Goal: Task Accomplishment & Management: Manage account settings

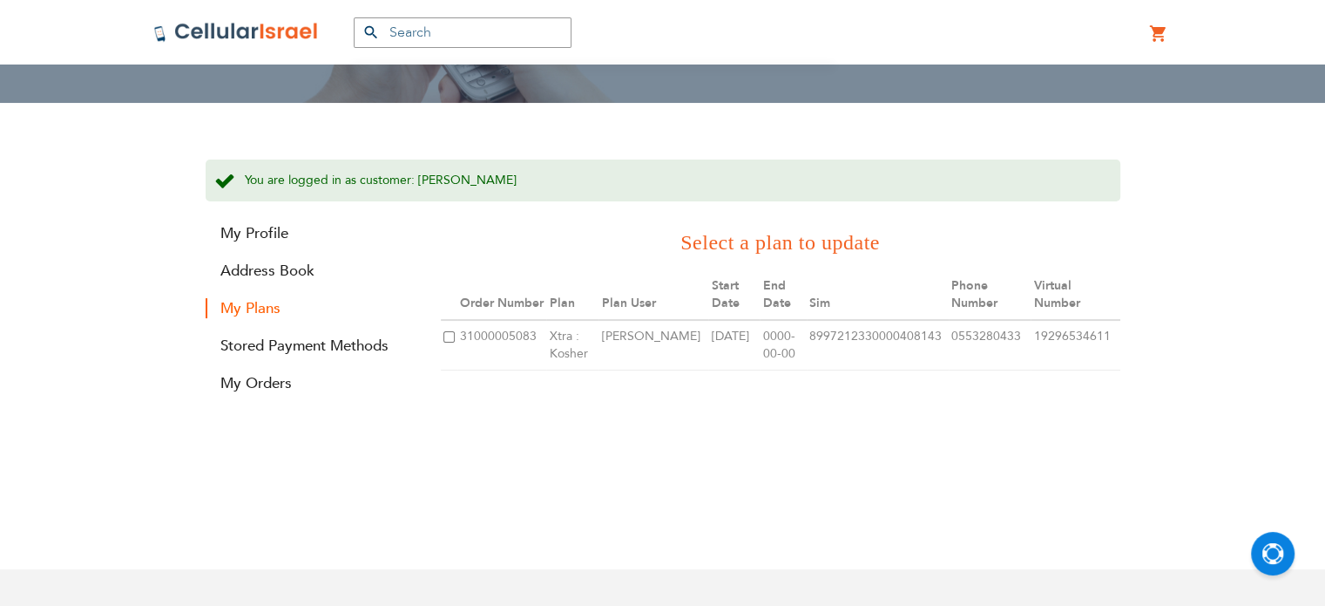
scroll to position [207, 0]
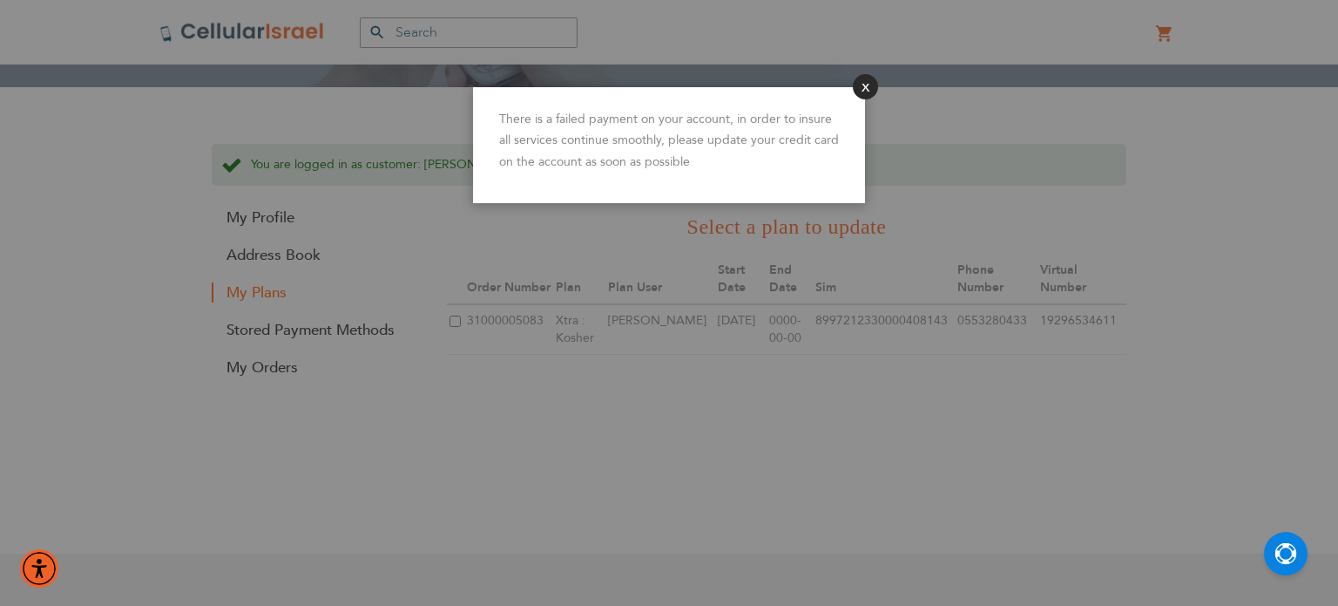
click at [868, 79] on button "Close" at bounding box center [865, 86] width 25 height 25
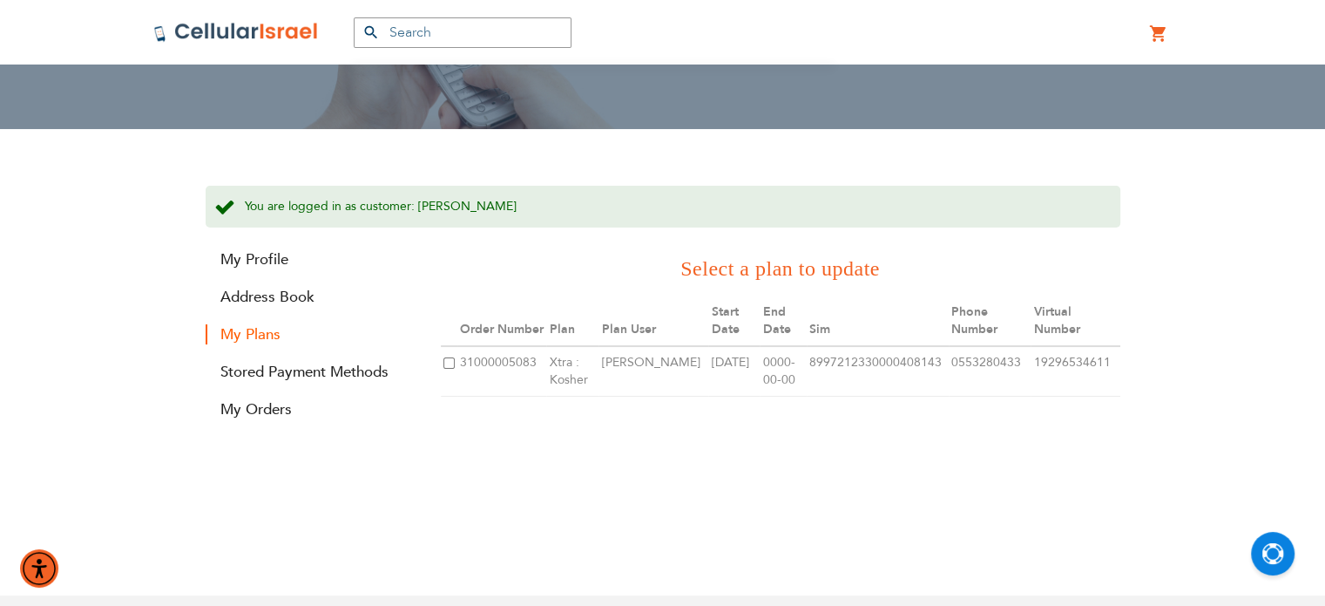
scroll to position [167, 0]
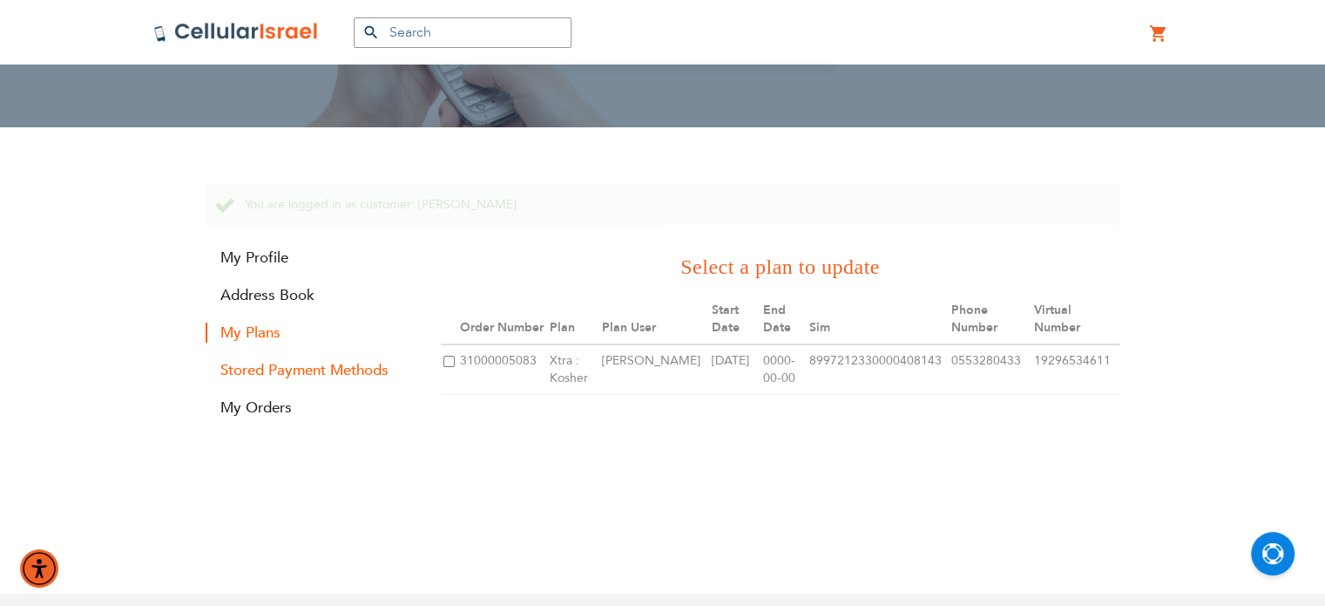
click at [349, 370] on link "Stored Payment Methods" at bounding box center [310, 370] width 209 height 20
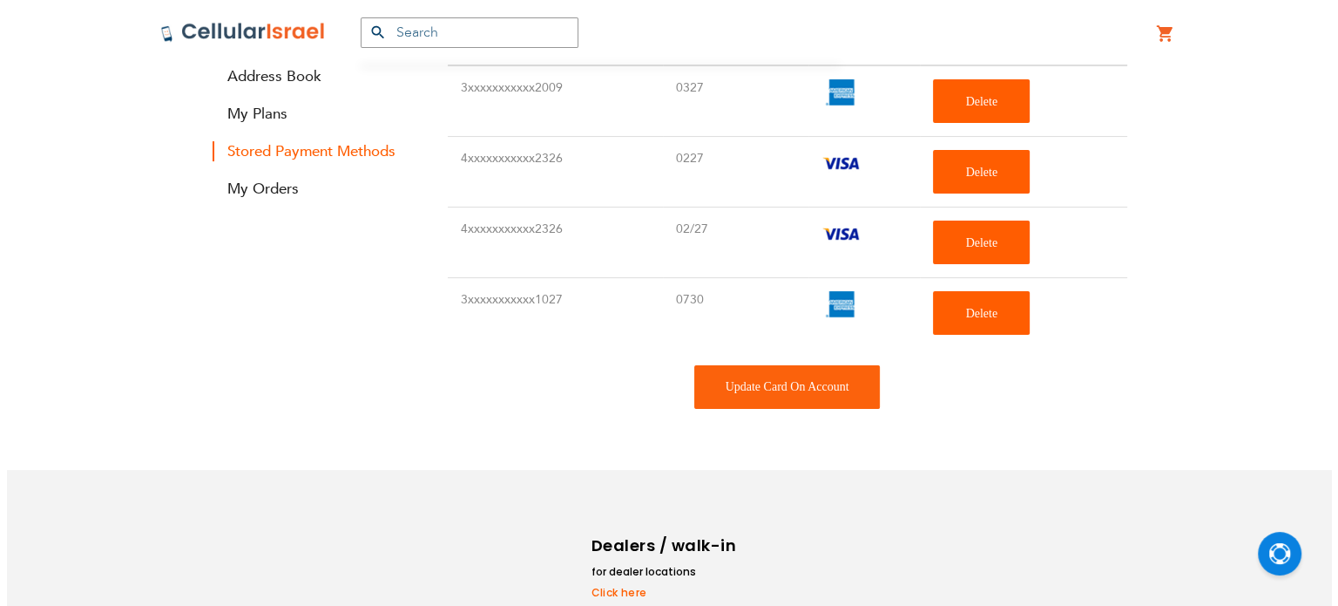
scroll to position [423, 0]
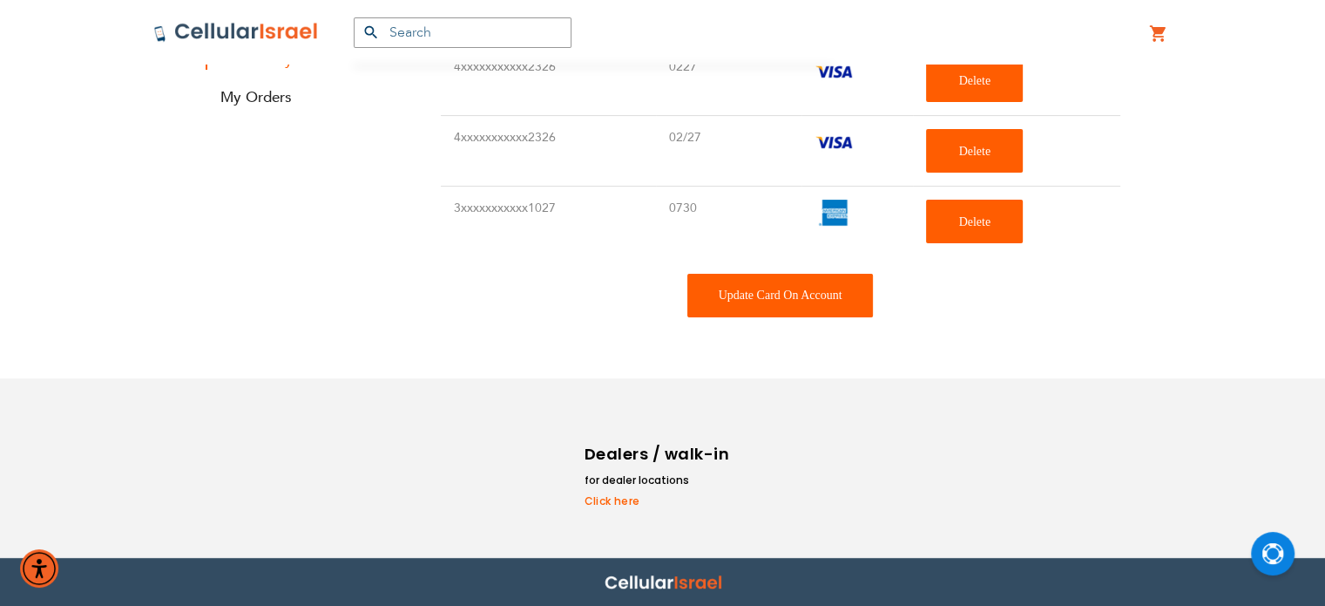
click at [786, 293] on div "Update Card On Account" at bounding box center [780, 296] width 186 height 44
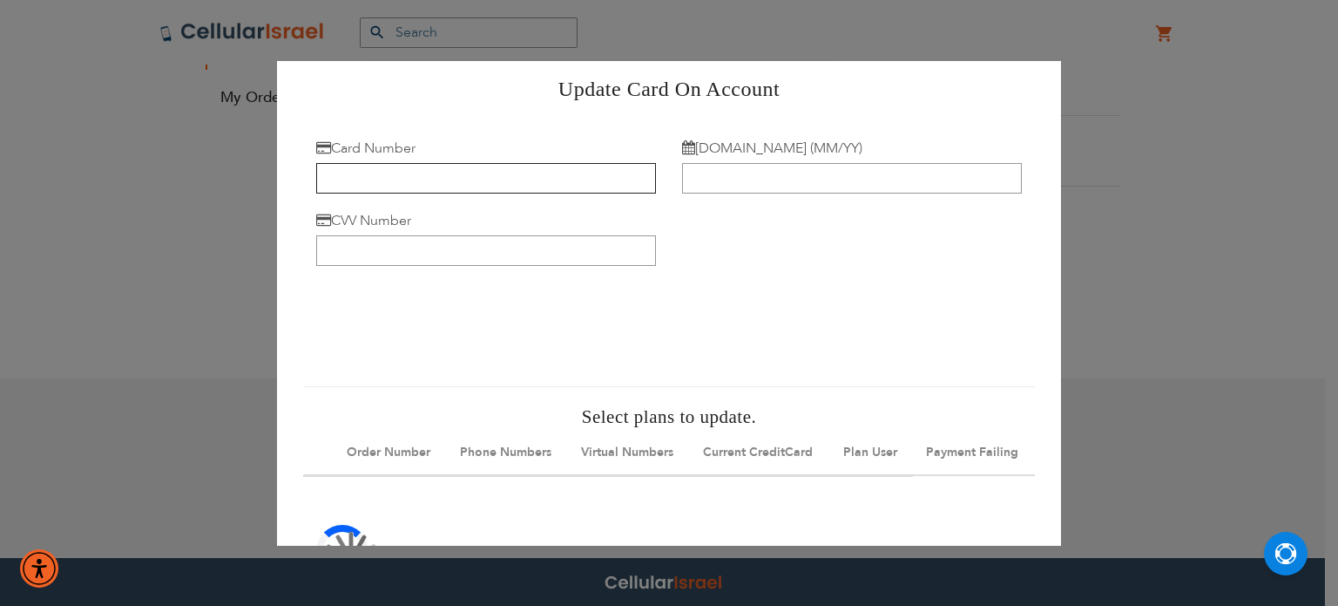
click at [545, 180] on input "Card Number" at bounding box center [486, 178] width 340 height 30
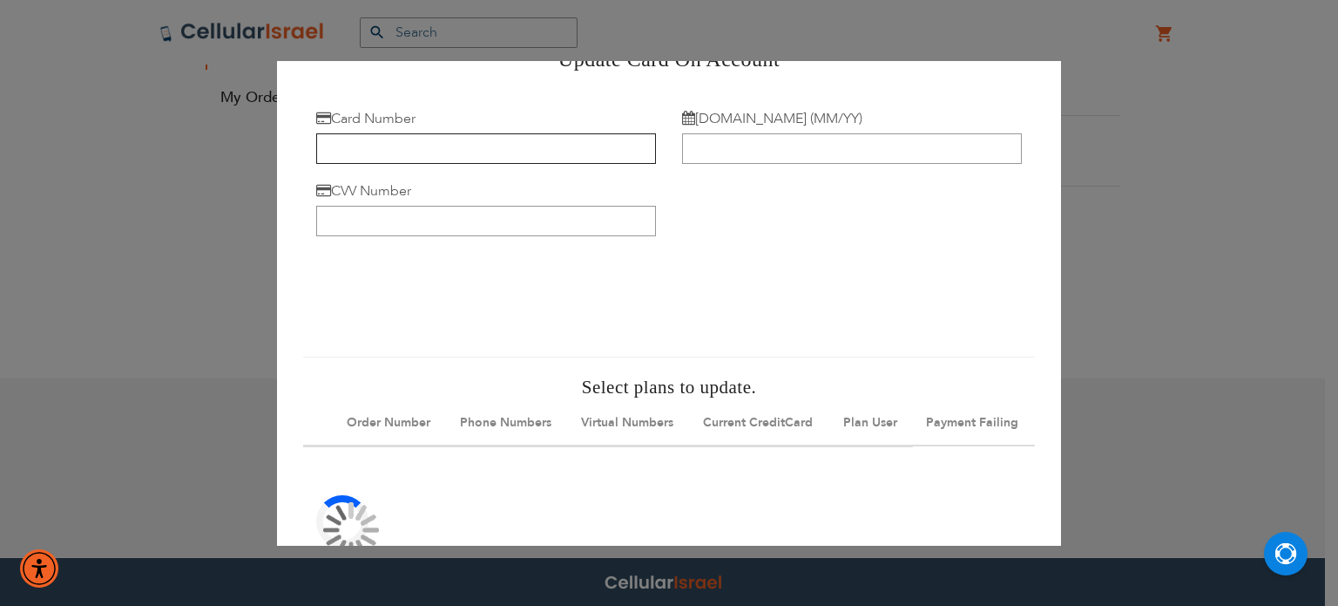
scroll to position [17, 0]
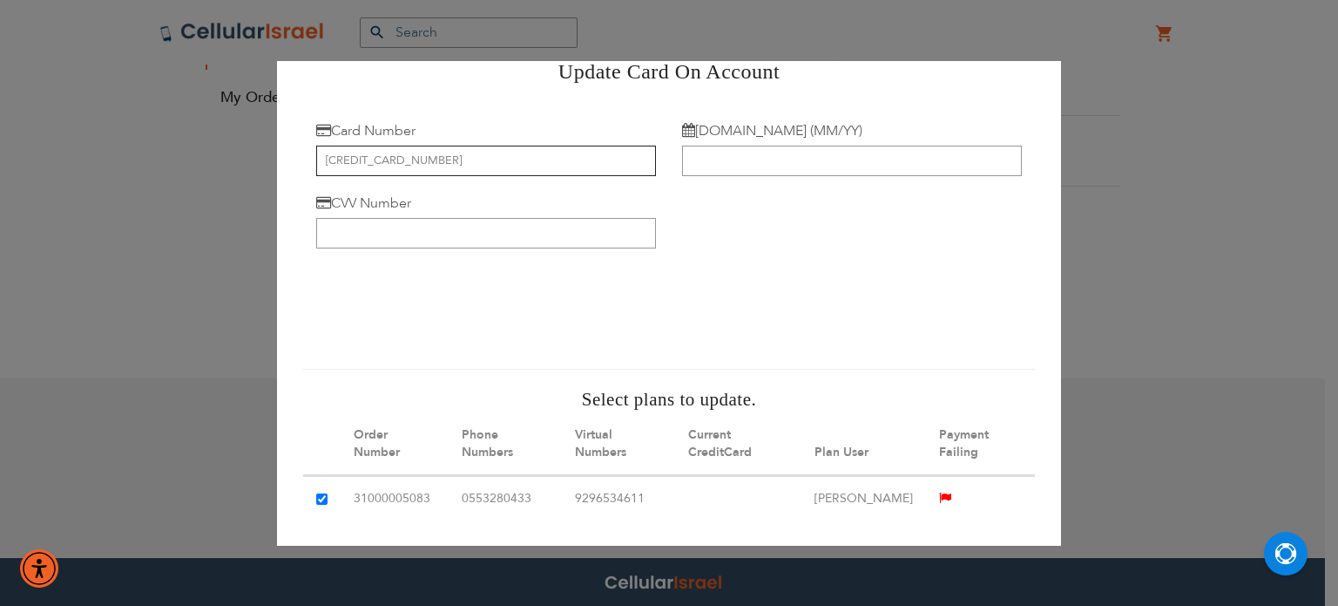
type input "[CREDIT_CARD_NUMBER]"
click at [701, 170] on input "[DOMAIN_NAME] (MM/YY)" at bounding box center [852, 161] width 340 height 30
type input "08/29"
click at [592, 224] on input "CVV Number" at bounding box center [486, 233] width 340 height 30
type input "091"
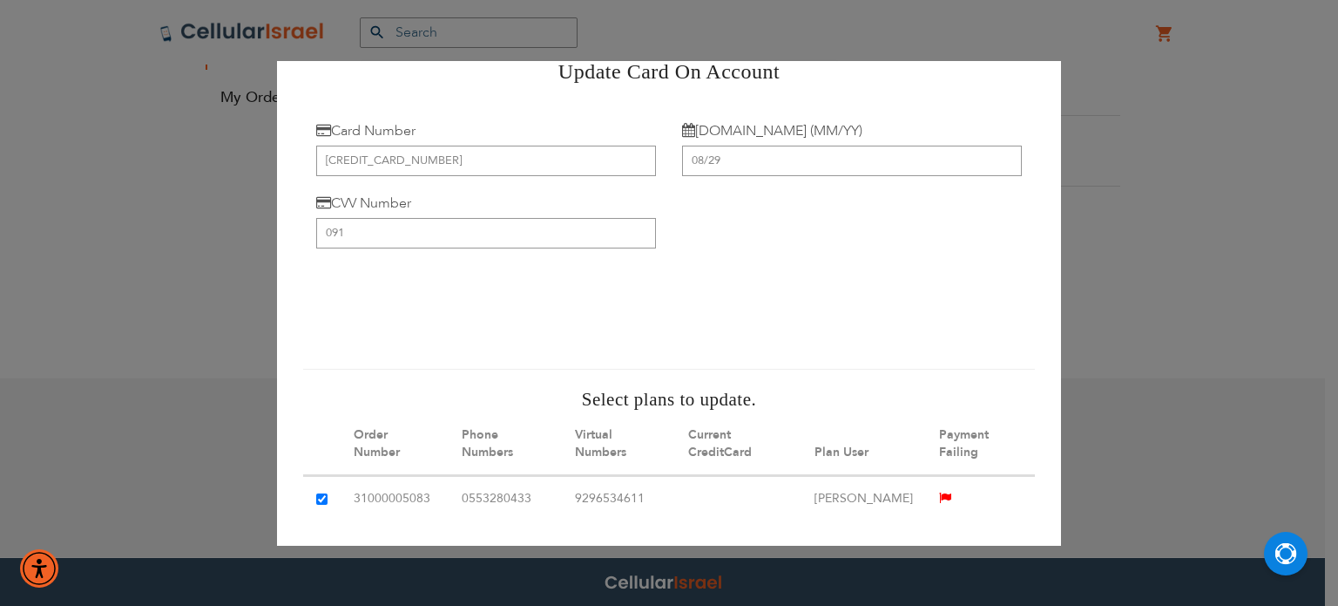
scroll to position [134, 0]
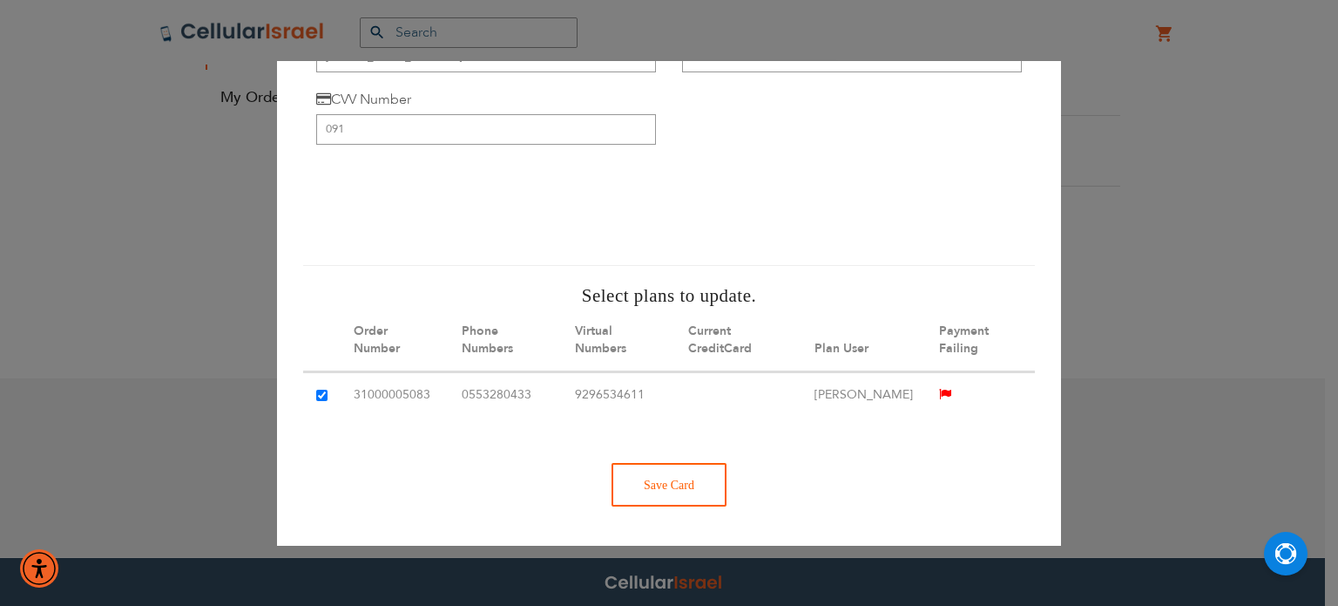
click at [654, 485] on div "Save Card" at bounding box center [669, 485] width 115 height 44
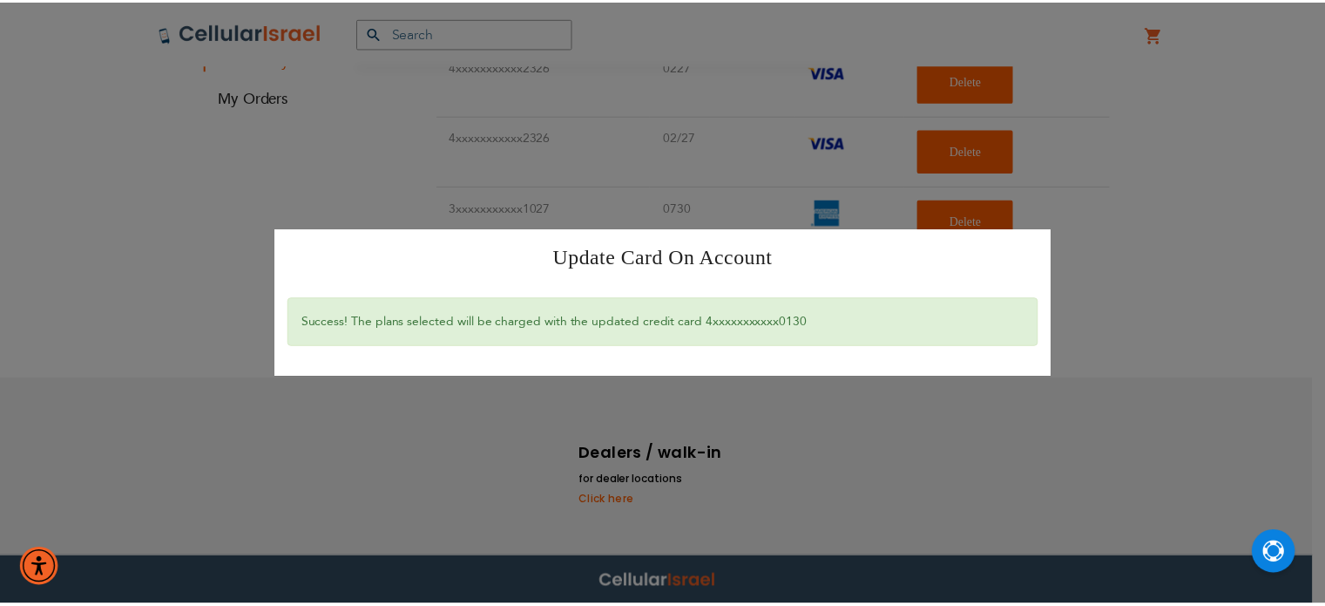
scroll to position [0, 0]
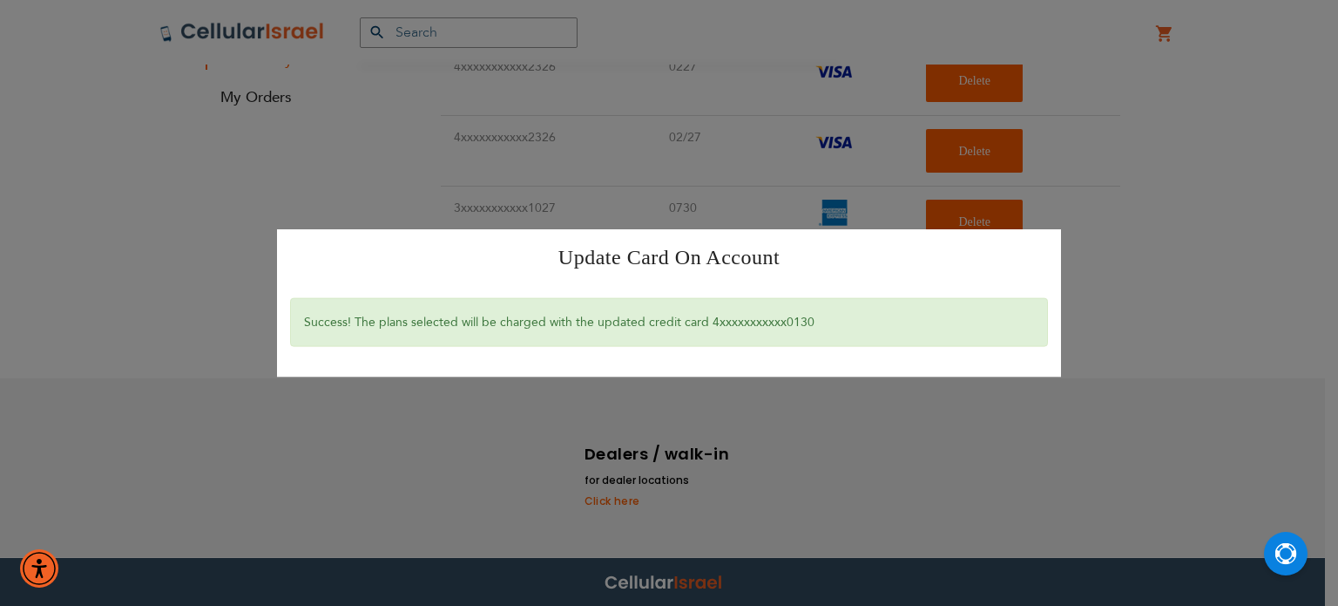
click at [587, 118] on div "Update Card On Account × Success! The plans selected will be charged with the u…" at bounding box center [669, 303] width 1338 height 606
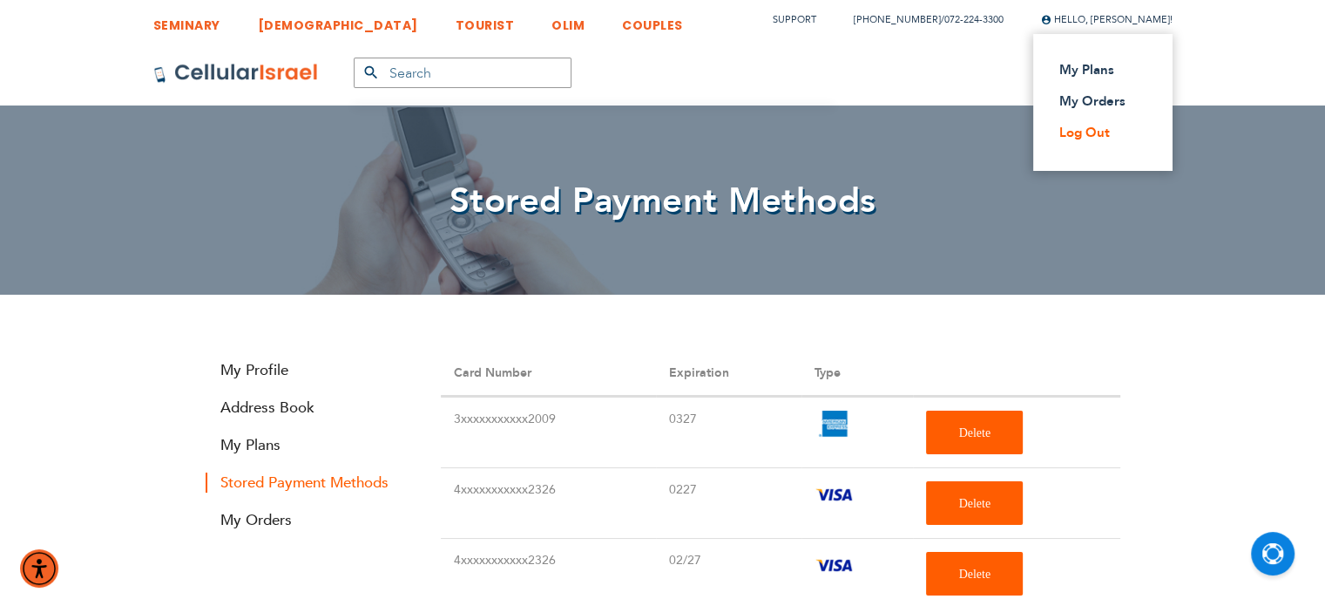
click at [1084, 136] on link "Log Out" at bounding box center [1097, 132] width 77 height 17
